Goal: Information Seeking & Learning: Check status

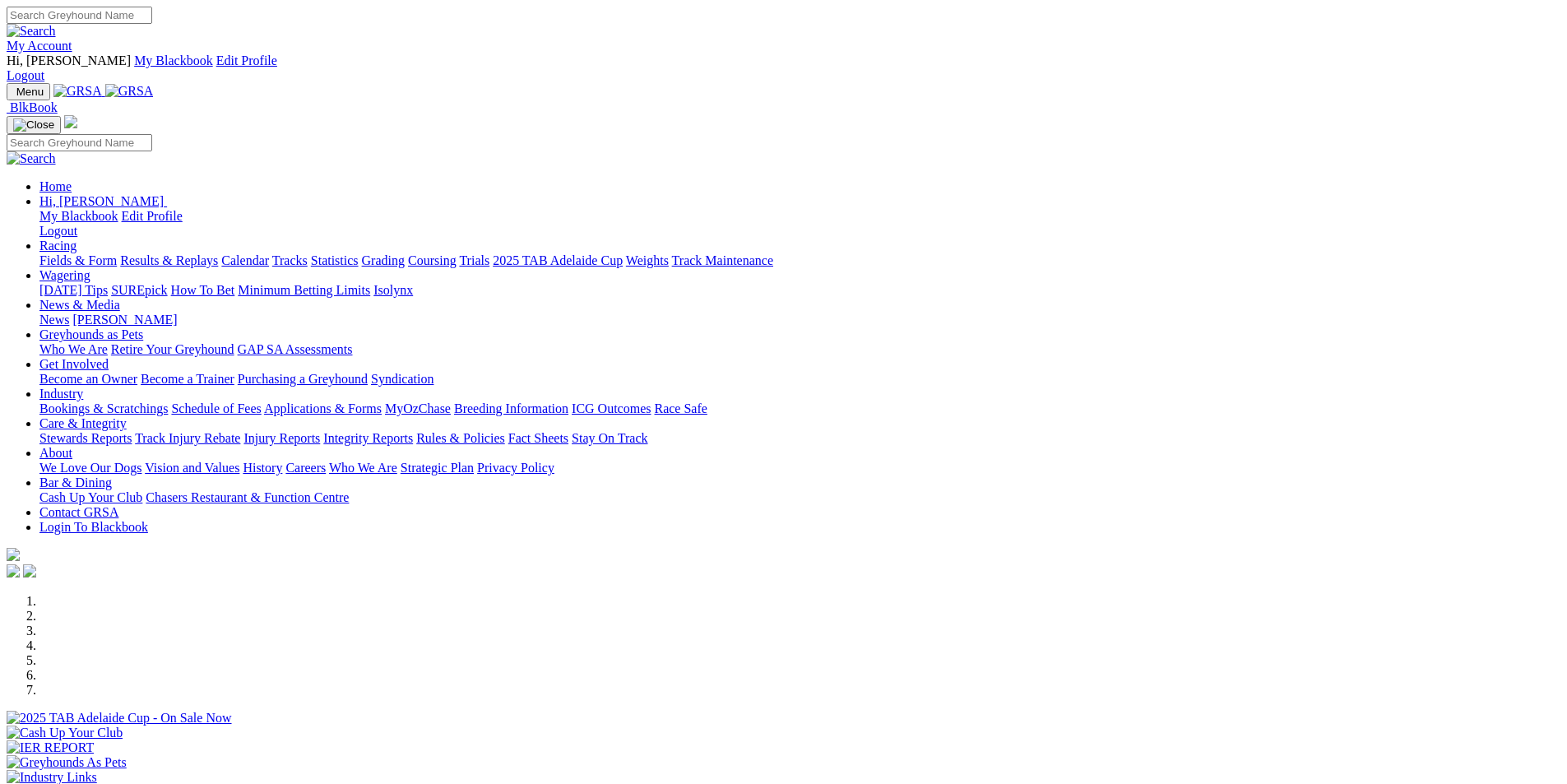
click at [218, 253] on link "Results & Replays" at bounding box center [168, 260] width 98 height 14
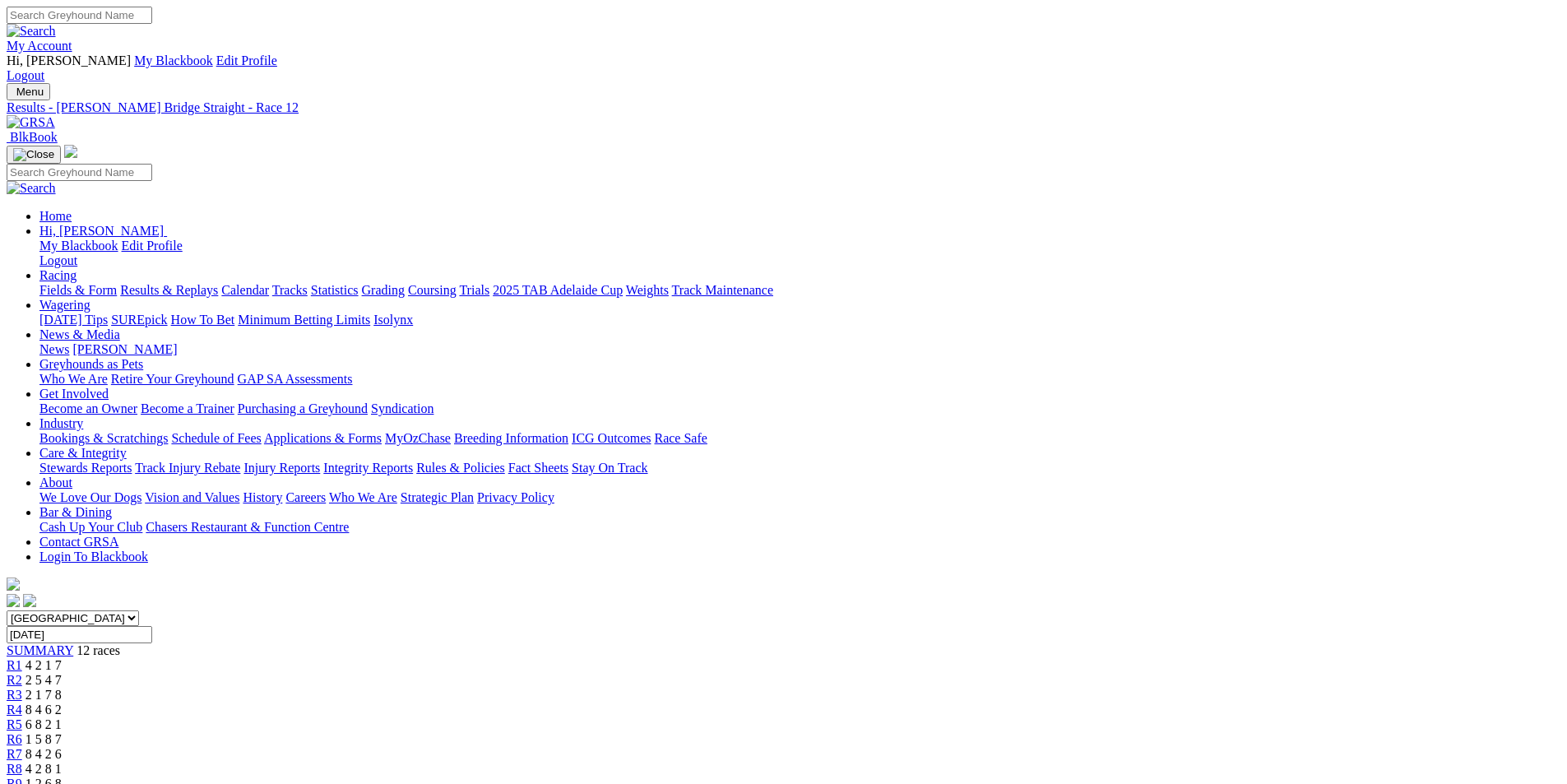
click at [69, 783] on span "2 4 8 1" at bounding box center [50, 798] width 37 height 14
click at [61, 776] on span "1 2 6 8" at bounding box center [44, 782] width 37 height 14
click at [61, 761] on span "4 2 8 1" at bounding box center [44, 768] width 37 height 14
click at [61, 747] on span "8 4 2 6" at bounding box center [44, 753] width 37 height 14
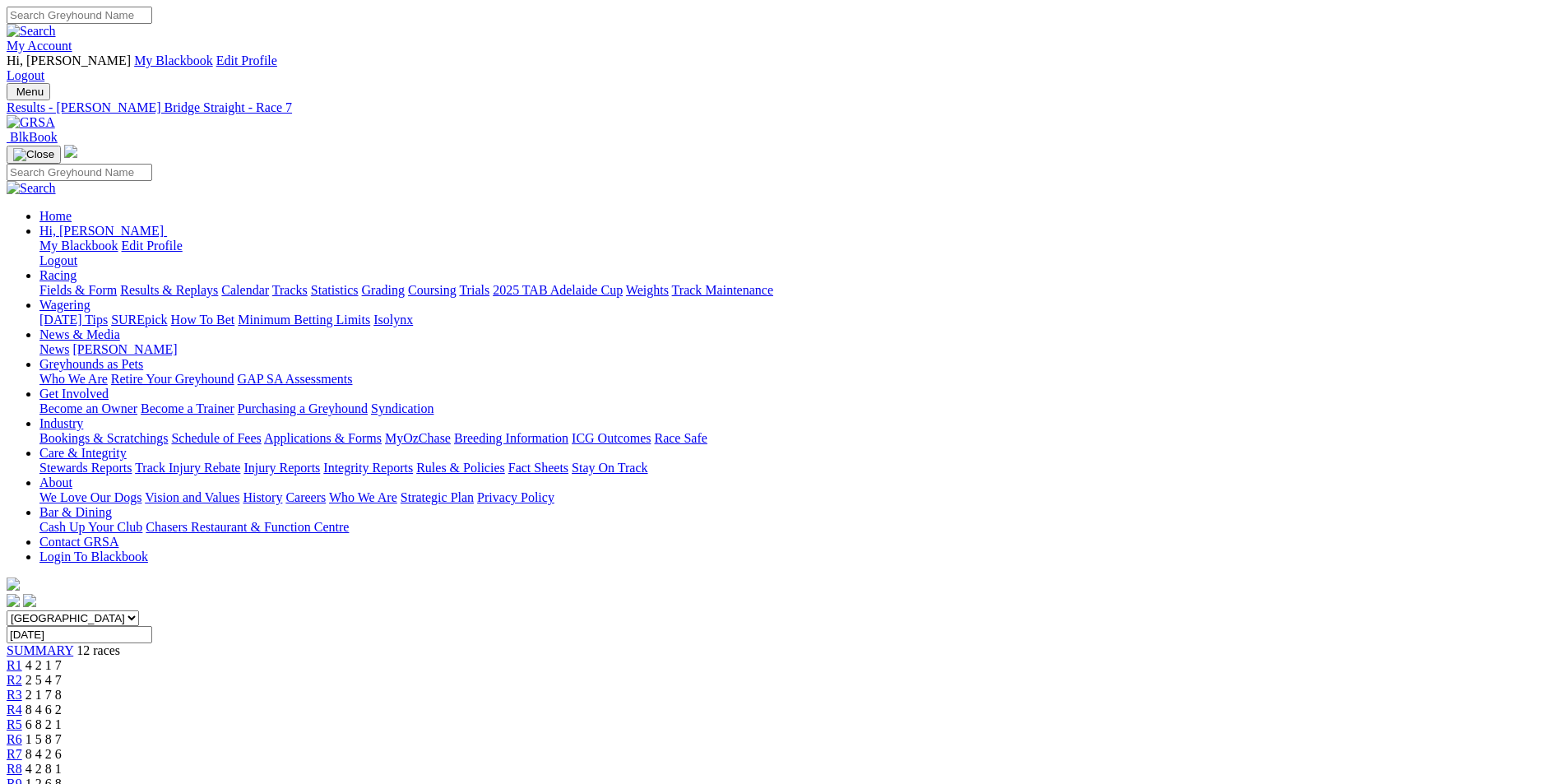
click at [61, 732] on span "1 5 8 7" at bounding box center [44, 738] width 37 height 14
click at [61, 717] on span "6 8 2 1" at bounding box center [44, 724] width 37 height 14
click at [61, 702] on span "8 4 6 2" at bounding box center [44, 708] width 37 height 14
click at [61, 687] on span "2 1 7 8" at bounding box center [44, 694] width 37 height 14
click at [61, 673] on span "2 5 4 7" at bounding box center [44, 679] width 37 height 14
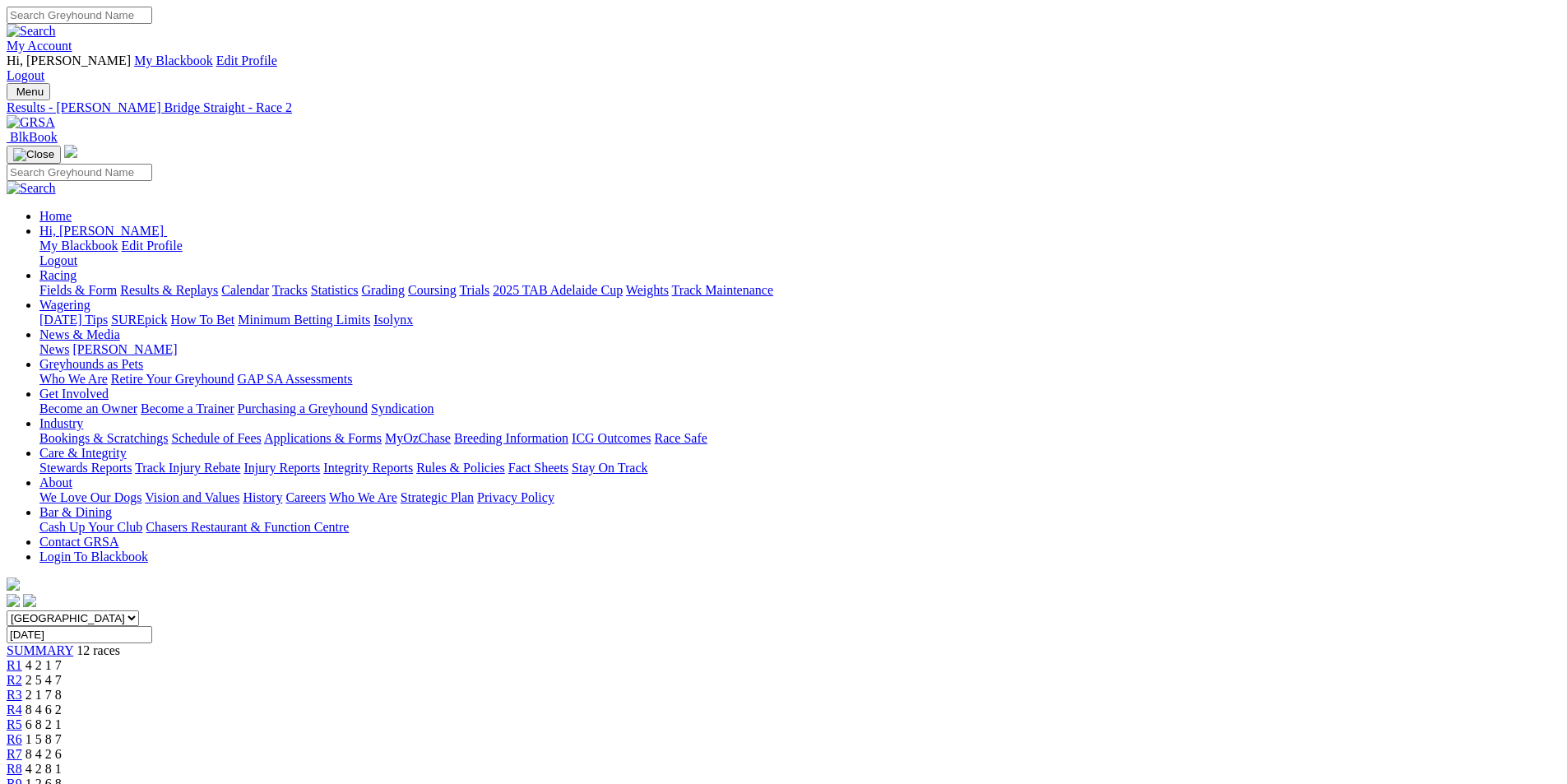
click at [61, 658] on span "4 2 1 7" at bounding box center [44, 664] width 37 height 14
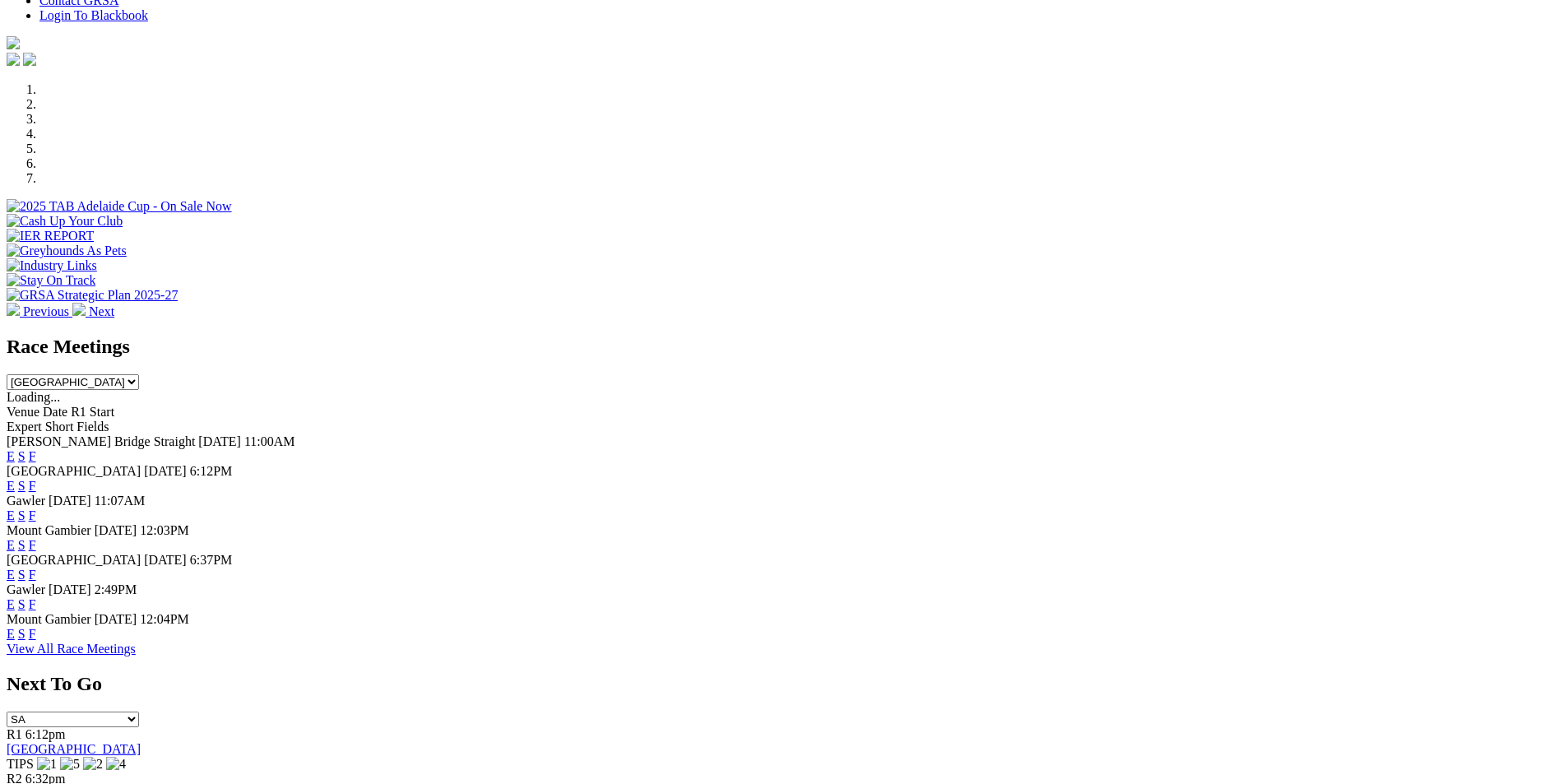
scroll to position [530, 0]
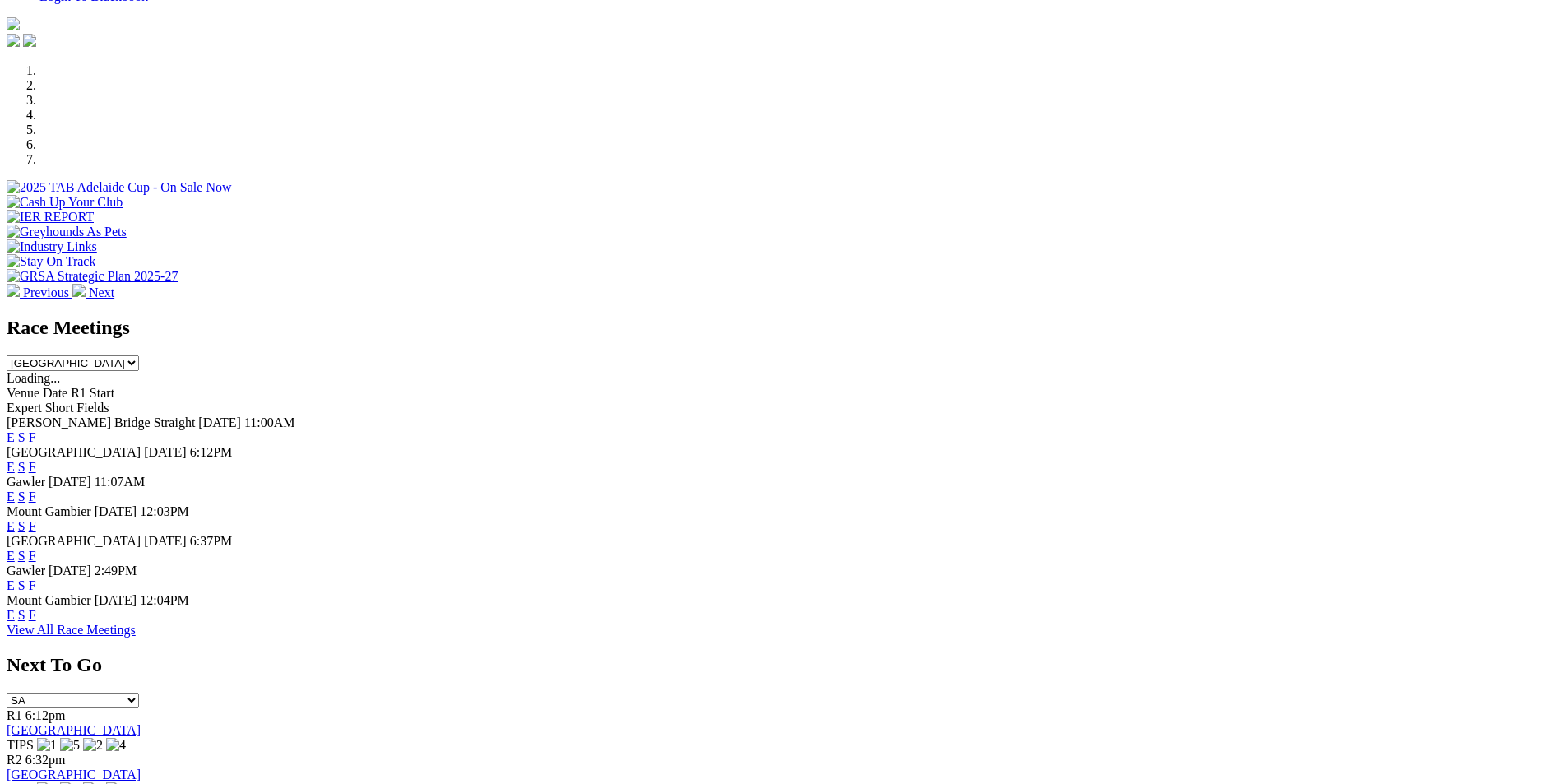
click at [37, 489] on link "F" at bounding box center [32, 495] width 7 height 14
